Goal: Information Seeking & Learning: Compare options

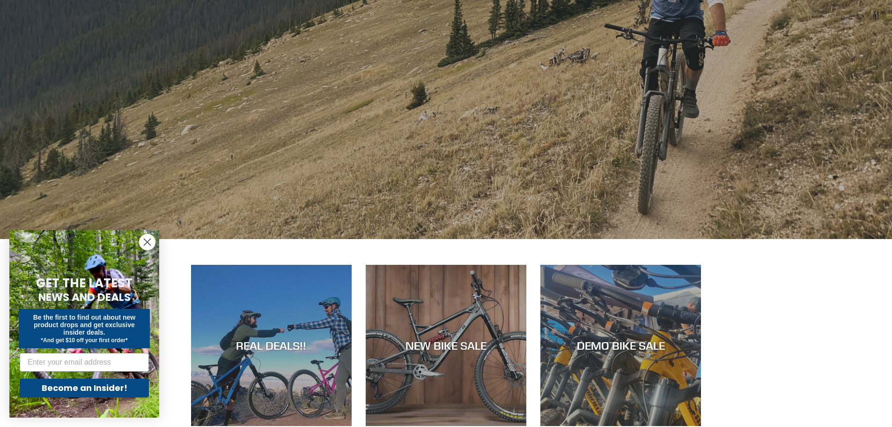
scroll to position [328, 0]
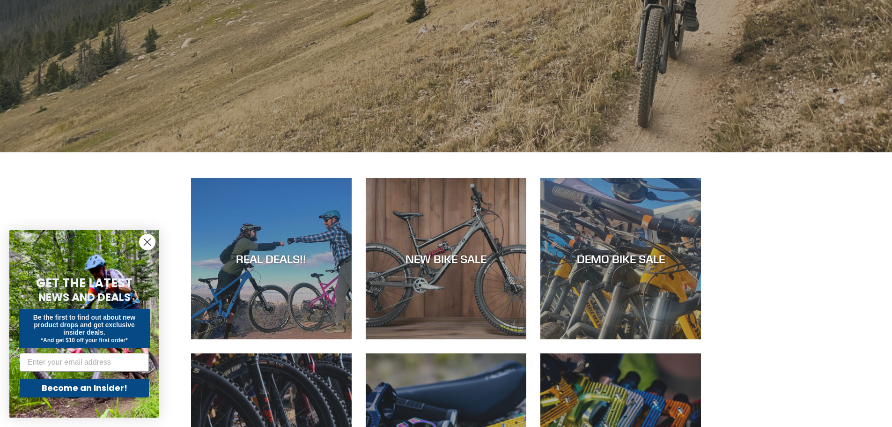
click at [149, 240] on icon "Close dialog" at bounding box center [147, 242] width 7 height 7
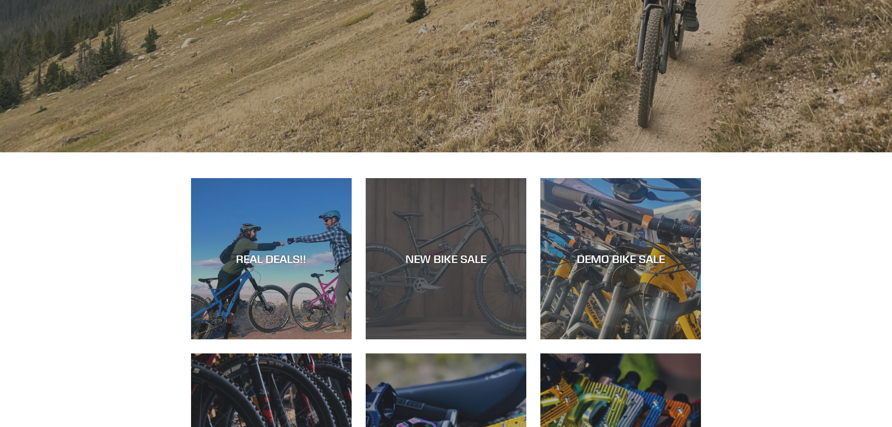
click at [453, 339] on div "NEW BIKE SALE" at bounding box center [446, 339] width 161 height 0
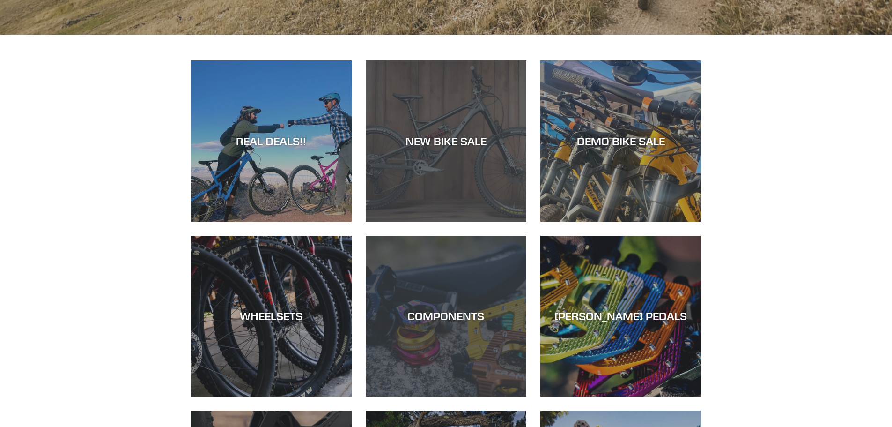
scroll to position [468, 0]
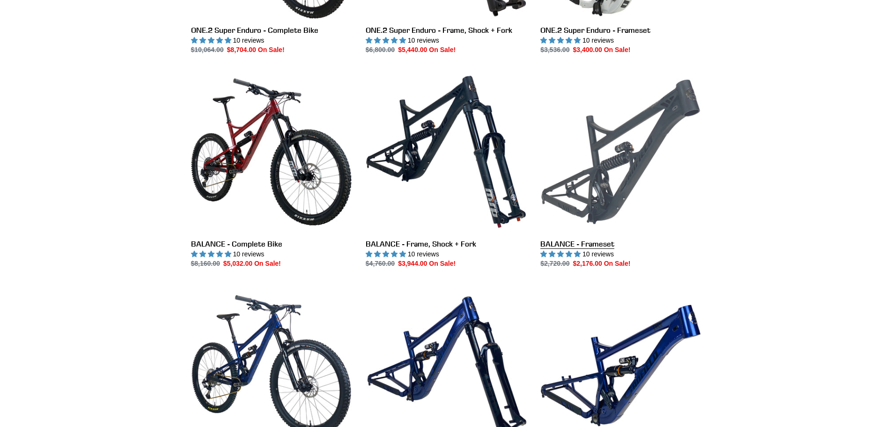
scroll to position [656, 0]
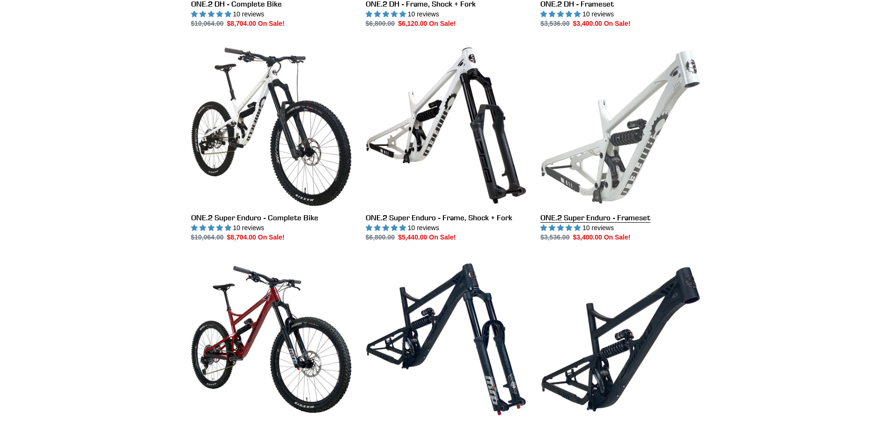
click at [630, 138] on link "ONE.2 Super Enduro - Frameset" at bounding box center [621, 143] width 161 height 197
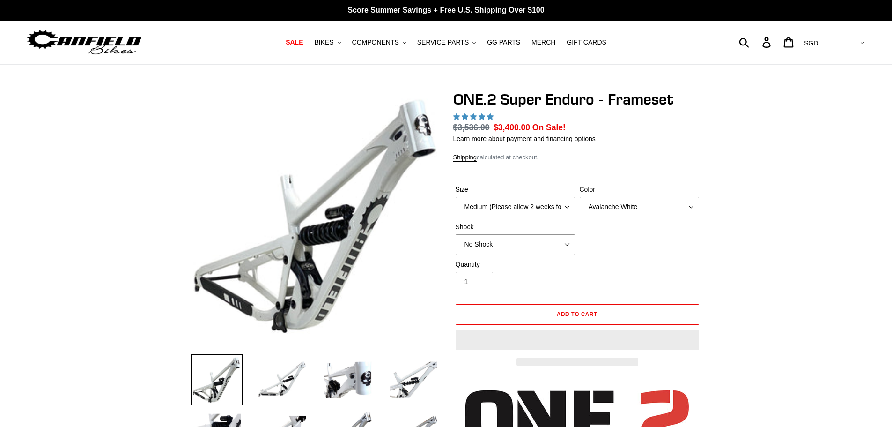
select select "highest-rating"
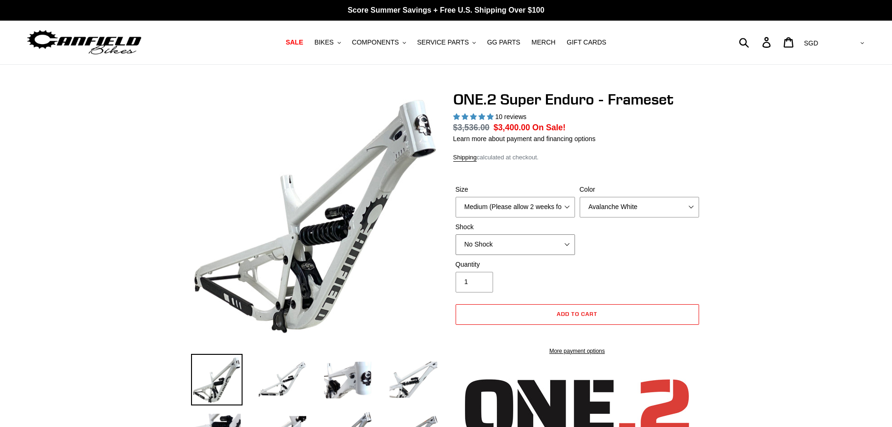
click at [536, 246] on select "No Shock RockShox Vivid Coil" at bounding box center [515, 244] width 119 height 21
click at [611, 237] on div "Size Medium (Please allow 2 weeks for delivery) Large (Sold Out) Color Avalanch…" at bounding box center [577, 222] width 248 height 75
click at [517, 210] on select "Medium (Please allow 2 weeks for delivery) Large (Sold Out)" at bounding box center [515, 207] width 119 height 21
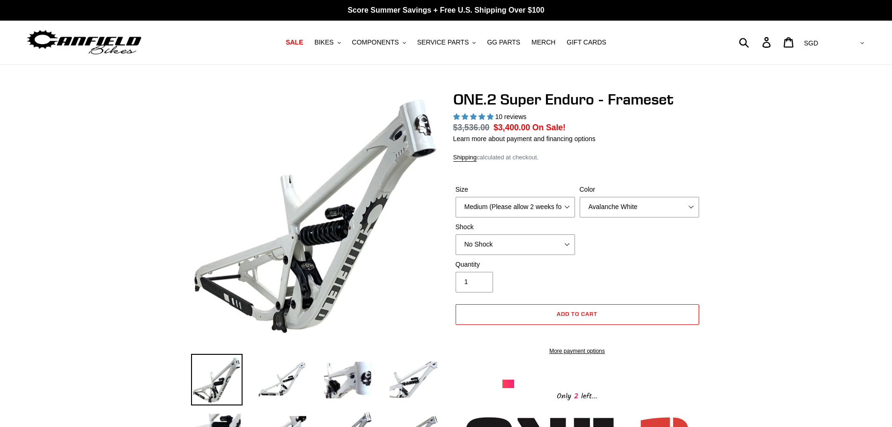
click at [673, 245] on div "Size Medium (Please allow 2 weeks for delivery) Large (Sold Out) Color Avalanch…" at bounding box center [577, 222] width 248 height 75
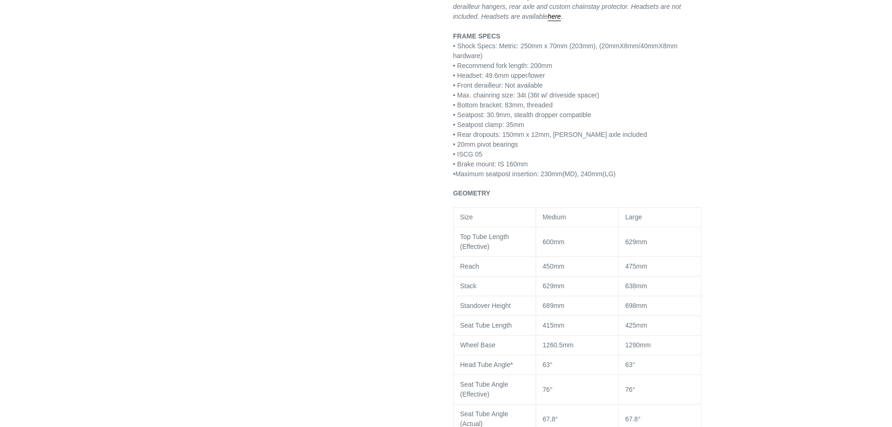
scroll to position [703, 0]
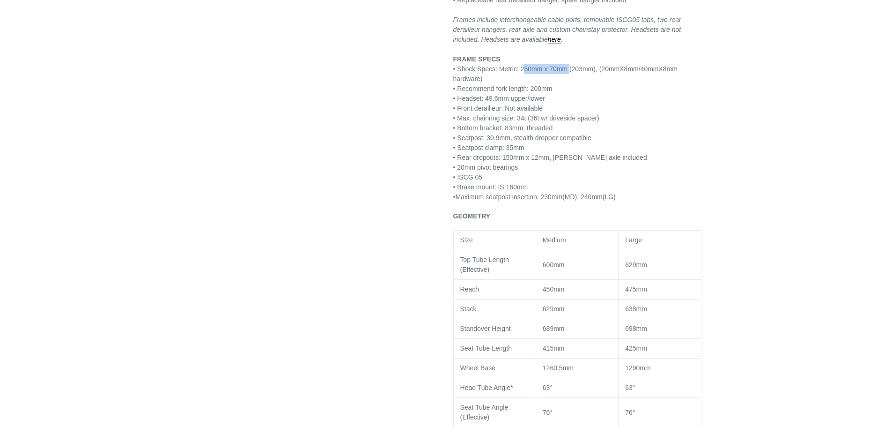
drag, startPoint x: 521, startPoint y: 72, endPoint x: 591, endPoint y: 82, distance: 70.6
click at [568, 74] on p "FEATURES • 29” / 27.5” Downhill/Freeride • 7005 aluminum with CNC links • Paten…" at bounding box center [577, 54] width 248 height 295
click at [658, 111] on p "FEATURES • 29” / 27.5” Downhill/Freeride • 7005 aluminum with CNC links • Paten…" at bounding box center [577, 54] width 248 height 295
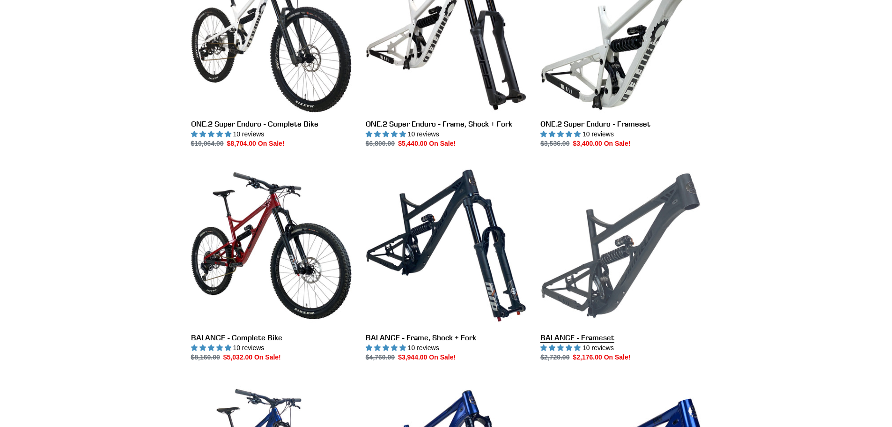
click at [592, 209] on link "BALANCE - Frameset" at bounding box center [621, 263] width 161 height 197
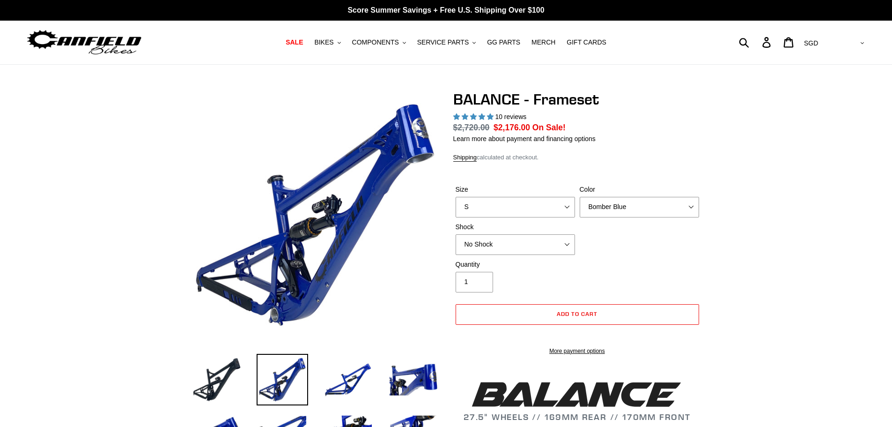
select select "highest-rating"
select select "L"
click at [456, 197] on select "S M L XL" at bounding box center [515, 207] width 119 height 21
click at [623, 197] on select "Bomber Blue Goat's Blood Stealth Black" at bounding box center [639, 207] width 119 height 21
click at [580, 197] on select "Bomber Blue Goat's Blood Stealth Black" at bounding box center [639, 207] width 119 height 21
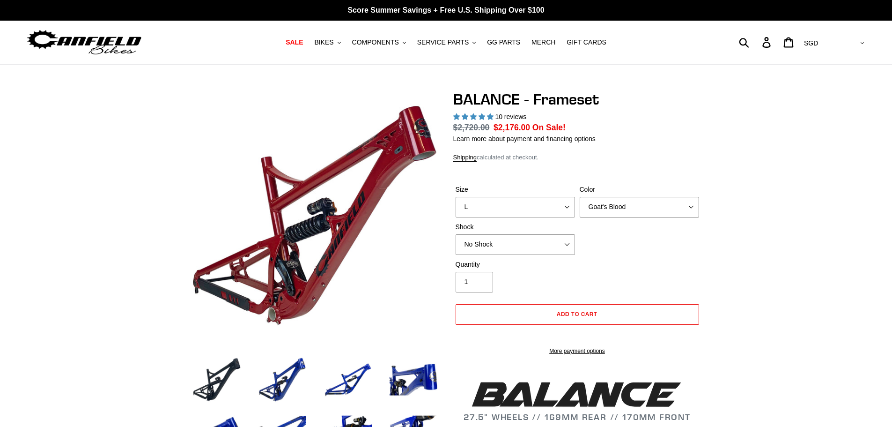
click at [616, 210] on select "Bomber Blue Goat's Blood Stealth Black" at bounding box center [639, 207] width 119 height 21
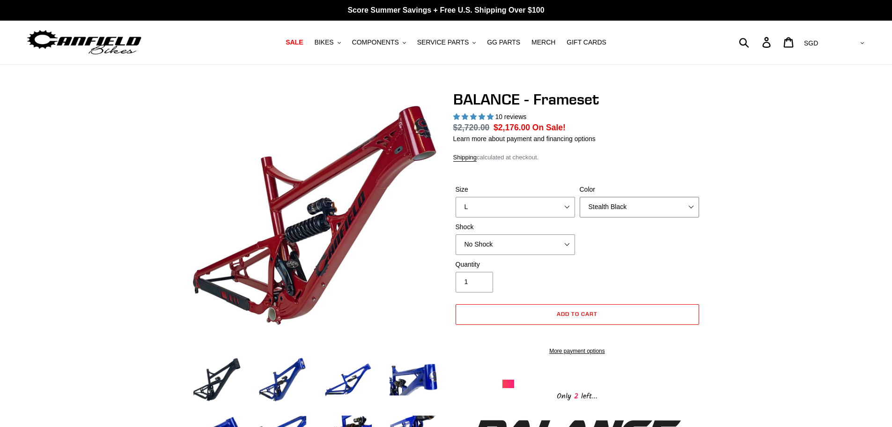
click at [580, 197] on select "Bomber Blue Goat's Blood Stealth Black" at bounding box center [639, 207] width 119 height 21
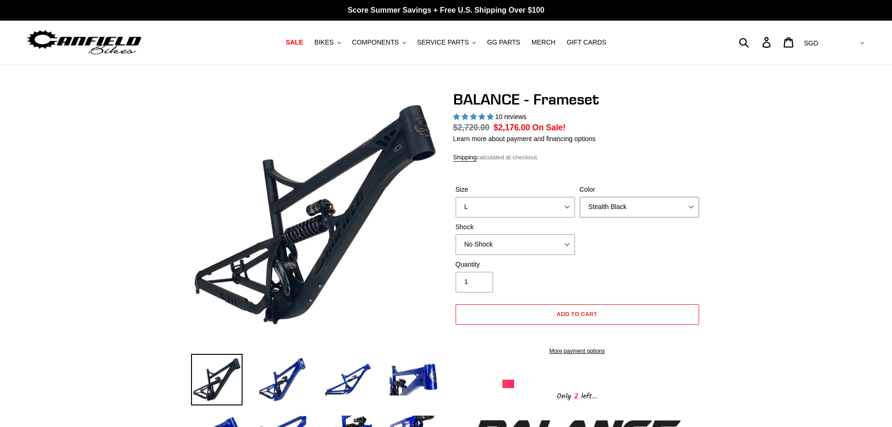
click at [615, 211] on select "Bomber Blue Goat's Blood Stealth Black" at bounding box center [639, 207] width 119 height 21
click at [580, 197] on select "Bomber Blue Goat's Blood Stealth Black" at bounding box center [639, 207] width 119 height 21
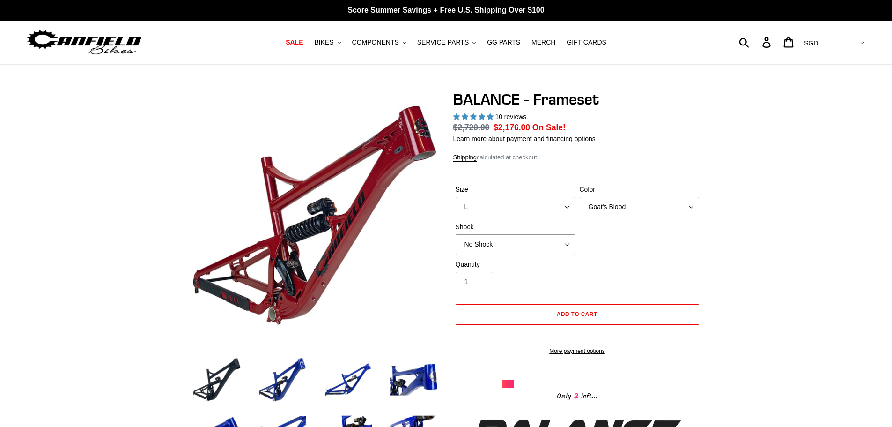
click at [617, 215] on select "Bomber Blue Goat's Blood Stealth Black" at bounding box center [639, 207] width 119 height 21
click at [580, 197] on select "Bomber Blue Goat's Blood Stealth Black" at bounding box center [639, 207] width 119 height 21
click at [617, 212] on select "Bomber Blue Goat's Blood Stealth Black" at bounding box center [639, 207] width 119 height 21
click at [580, 197] on select "Bomber Blue Goat's Blood Stealth Black" at bounding box center [639, 207] width 119 height 21
click at [419, 373] on img at bounding box center [414, 380] width 52 height 52
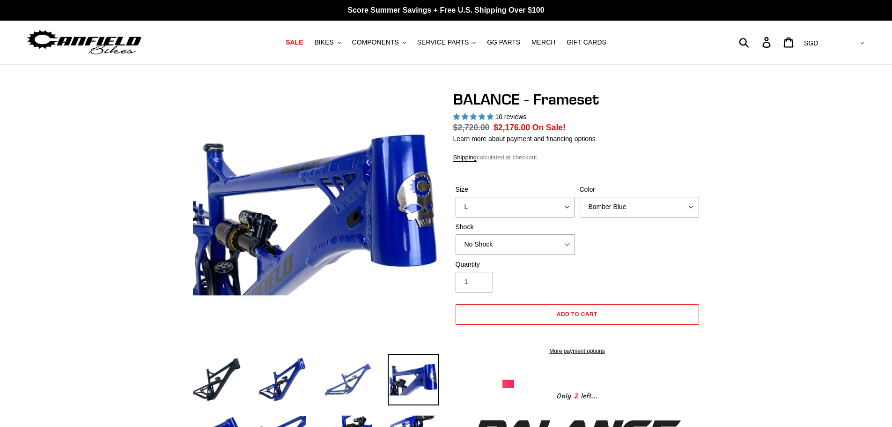
click at [342, 394] on img at bounding box center [348, 380] width 52 height 52
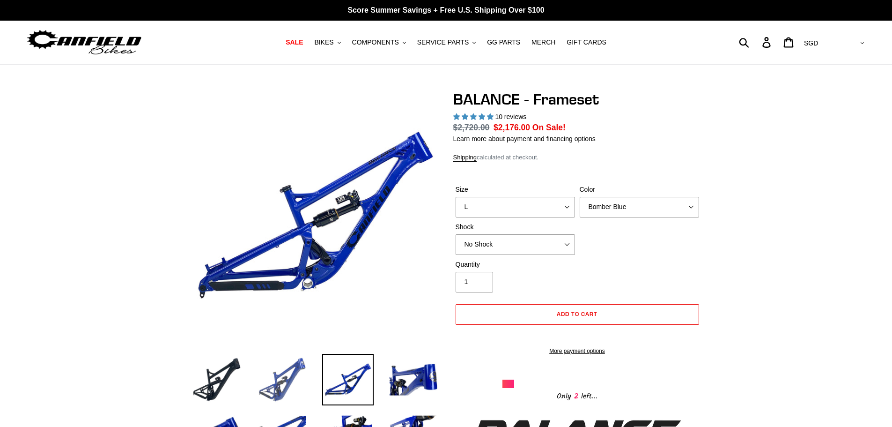
click at [292, 386] on img at bounding box center [283, 380] width 52 height 52
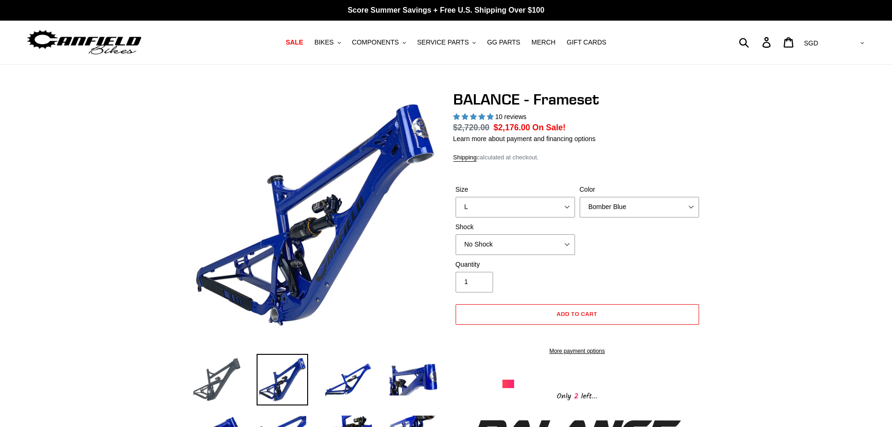
click at [215, 378] on img at bounding box center [217, 380] width 52 height 52
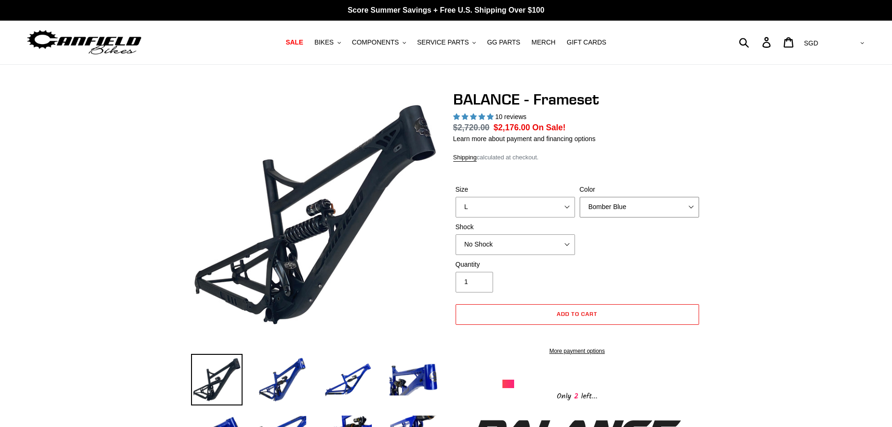
drag, startPoint x: 657, startPoint y: 210, endPoint x: 653, endPoint y: 216, distance: 7.8
click at [657, 210] on select "Bomber Blue Goat's Blood Stealth Black" at bounding box center [639, 207] width 119 height 21
select select "Stealth Black"
click at [580, 197] on select "Bomber Blue Goat's Blood Stealth Black" at bounding box center [639, 207] width 119 height 21
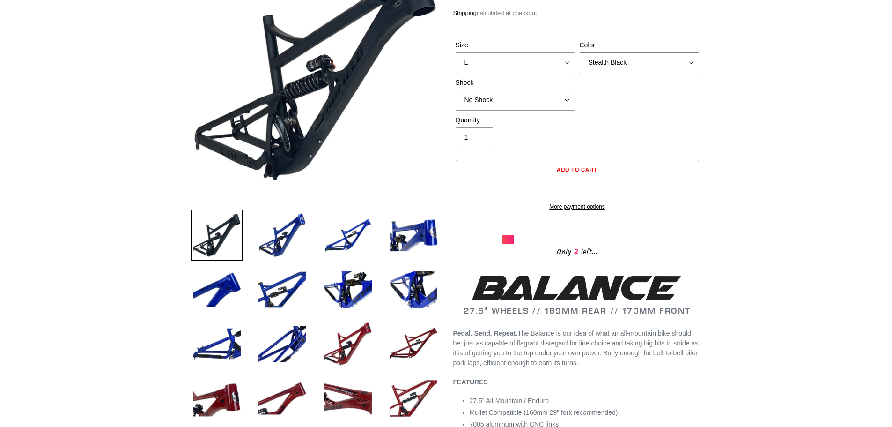
scroll to position [47, 0]
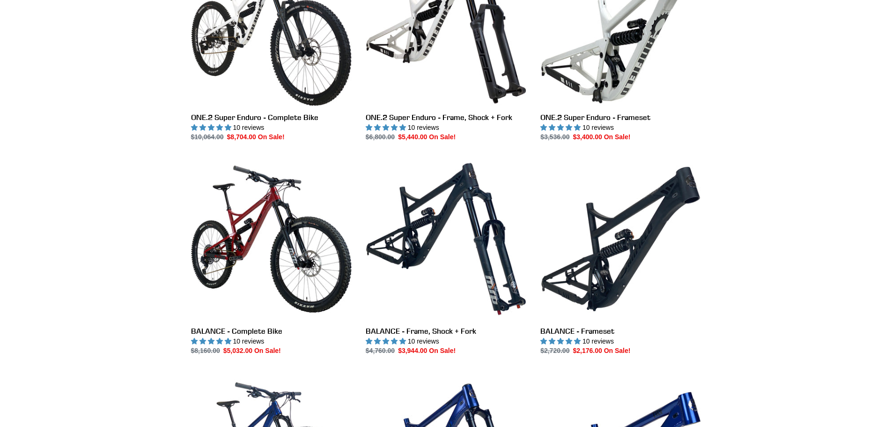
scroll to position [937, 0]
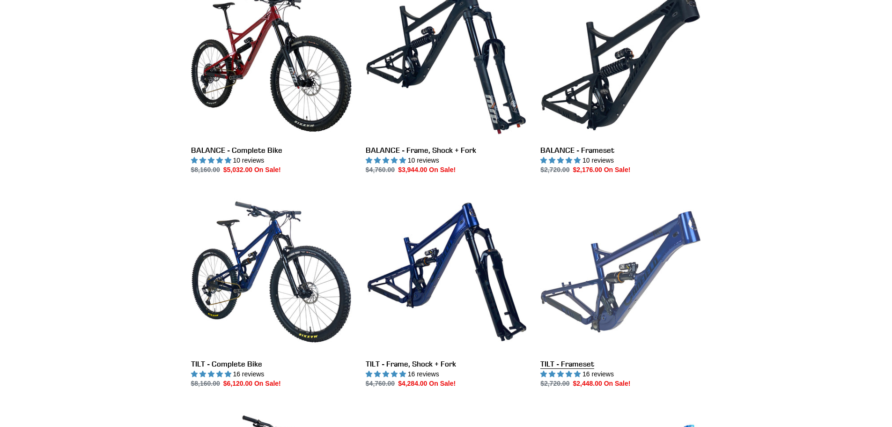
click at [589, 242] on link "TILT - Frameset" at bounding box center [621, 289] width 161 height 197
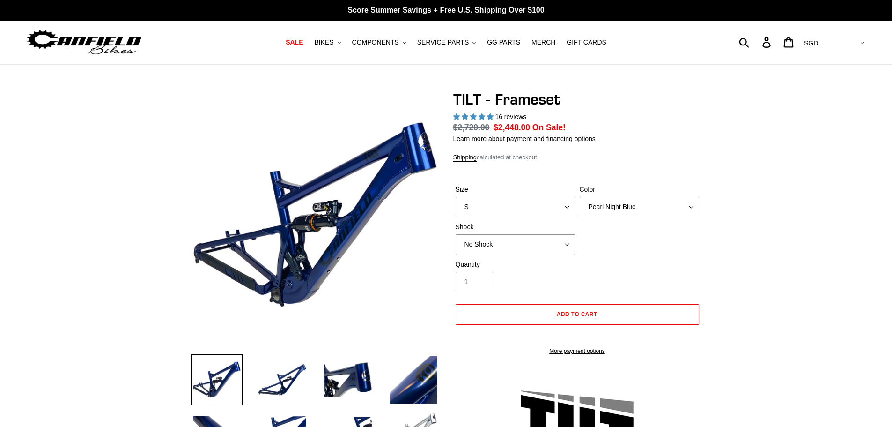
select select "highest-rating"
click at [558, 205] on select "S M L XL" at bounding box center [515, 207] width 119 height 21
select select "L"
click at [456, 197] on select "S M L XL" at bounding box center [515, 207] width 119 height 21
click at [638, 239] on div "Size S M L XL Color Pearl Night Blue Stealth Silver Shock No Shock Cane Creek D…" at bounding box center [577, 222] width 248 height 75
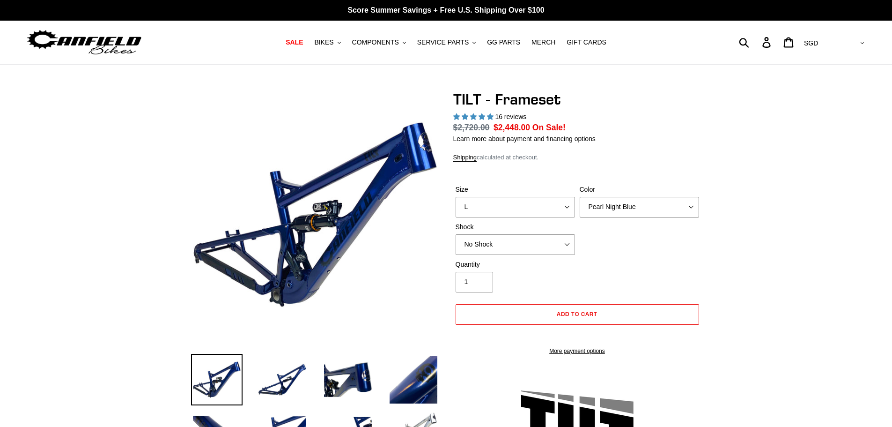
click at [634, 204] on select "Pearl Night Blue Stealth Silver" at bounding box center [639, 207] width 119 height 21
select select "Stealth Silver"
click at [580, 197] on select "Pearl Night Blue Stealth Silver" at bounding box center [639, 207] width 119 height 21
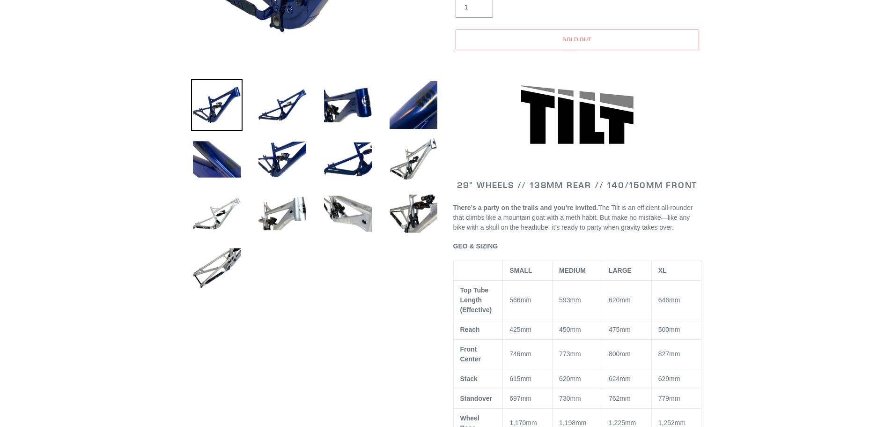
scroll to position [328, 0]
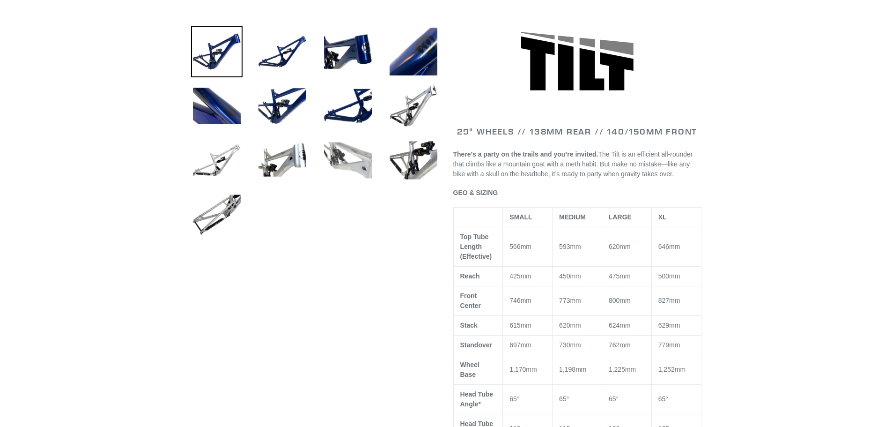
click at [352, 155] on img at bounding box center [348, 160] width 52 height 52
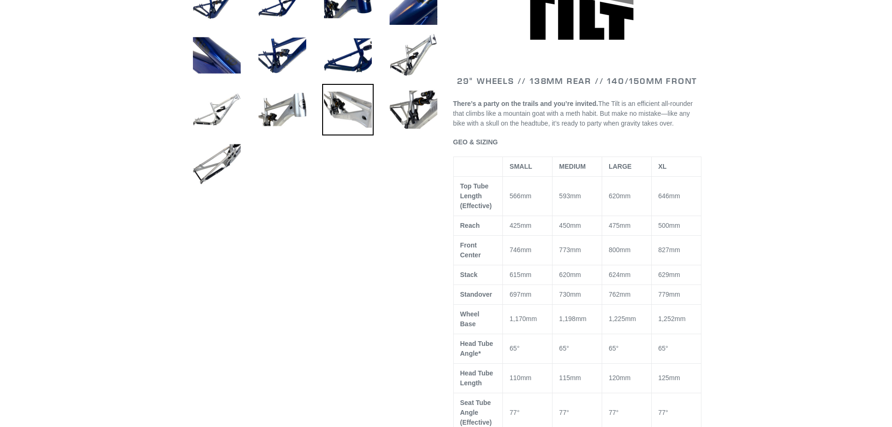
scroll to position [281, 0]
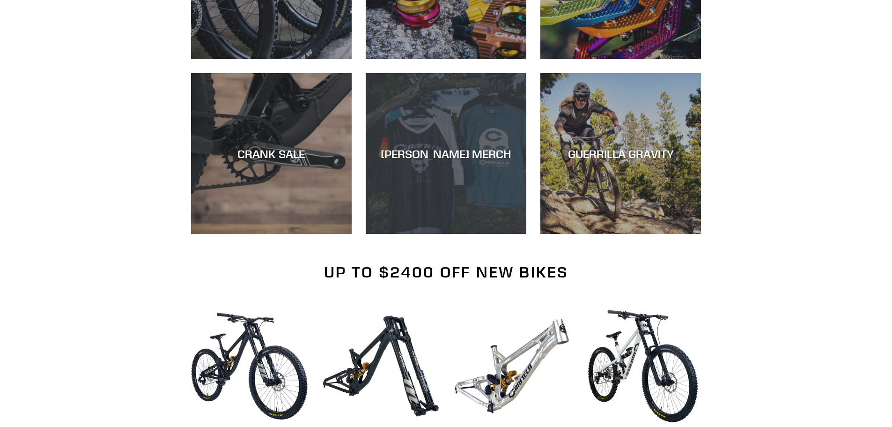
scroll to position [703, 0]
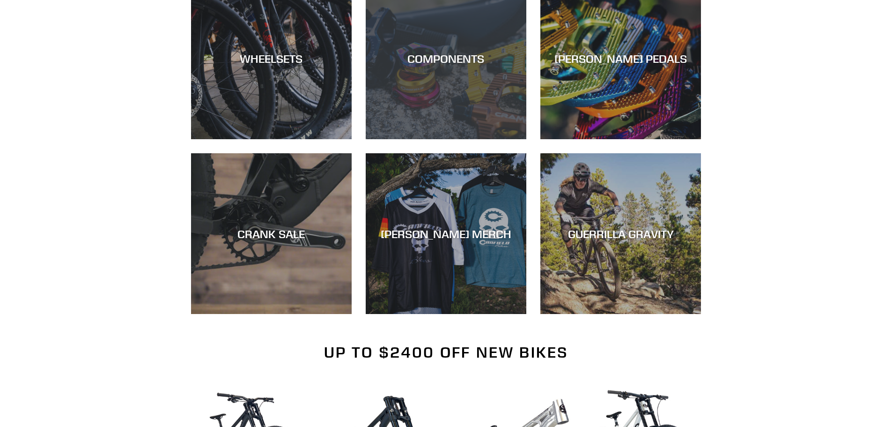
click at [441, 139] on div "COMPONENTS" at bounding box center [446, 139] width 161 height 0
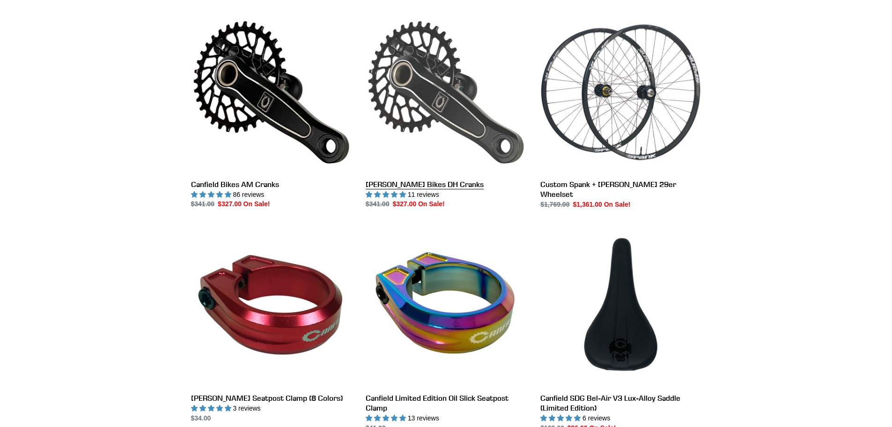
scroll to position [468, 0]
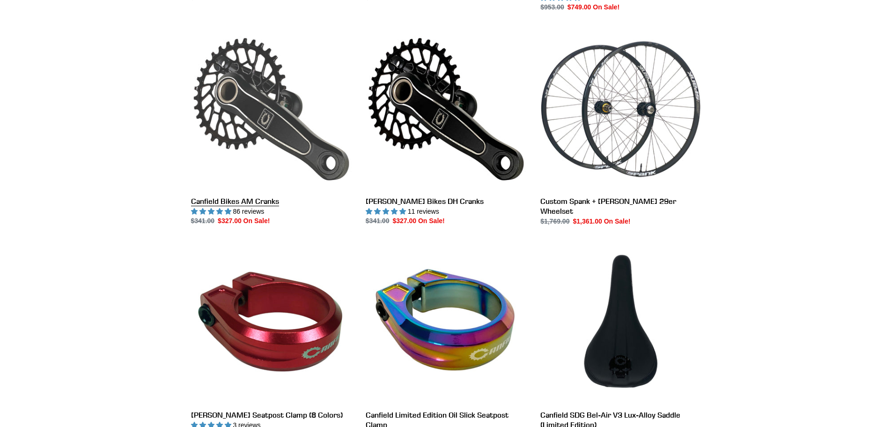
click at [276, 136] on link "Canfield Bikes AM Cranks" at bounding box center [271, 127] width 161 height 197
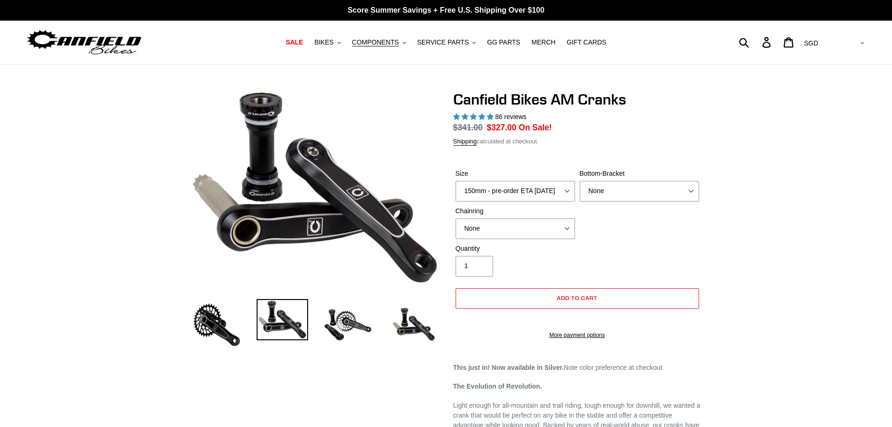
select select "highest-rating"
